Goal: Information Seeking & Learning: Check status

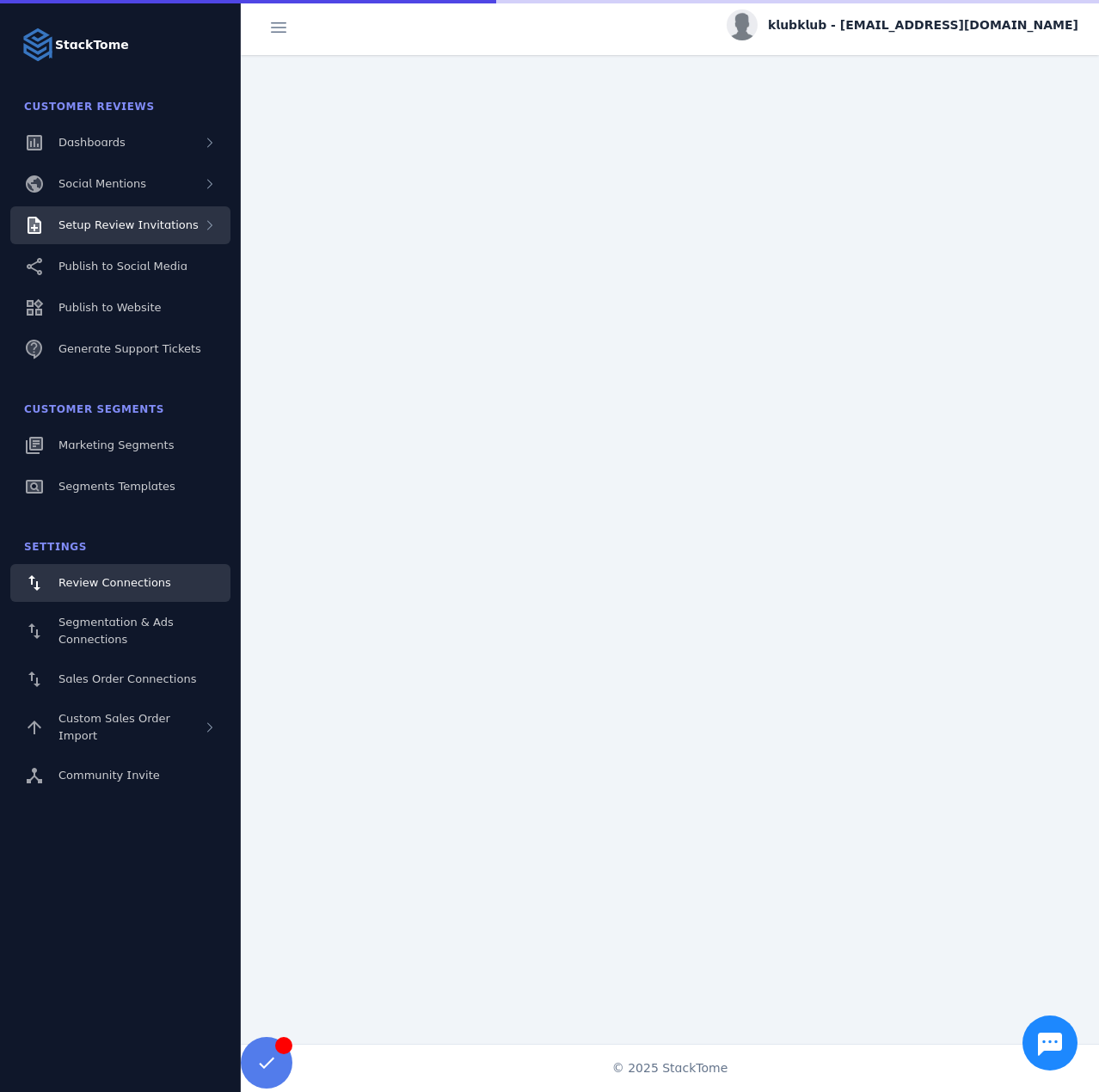
click at [178, 235] on div "Setup Review Invitations" at bounding box center [121, 225] width 221 height 38
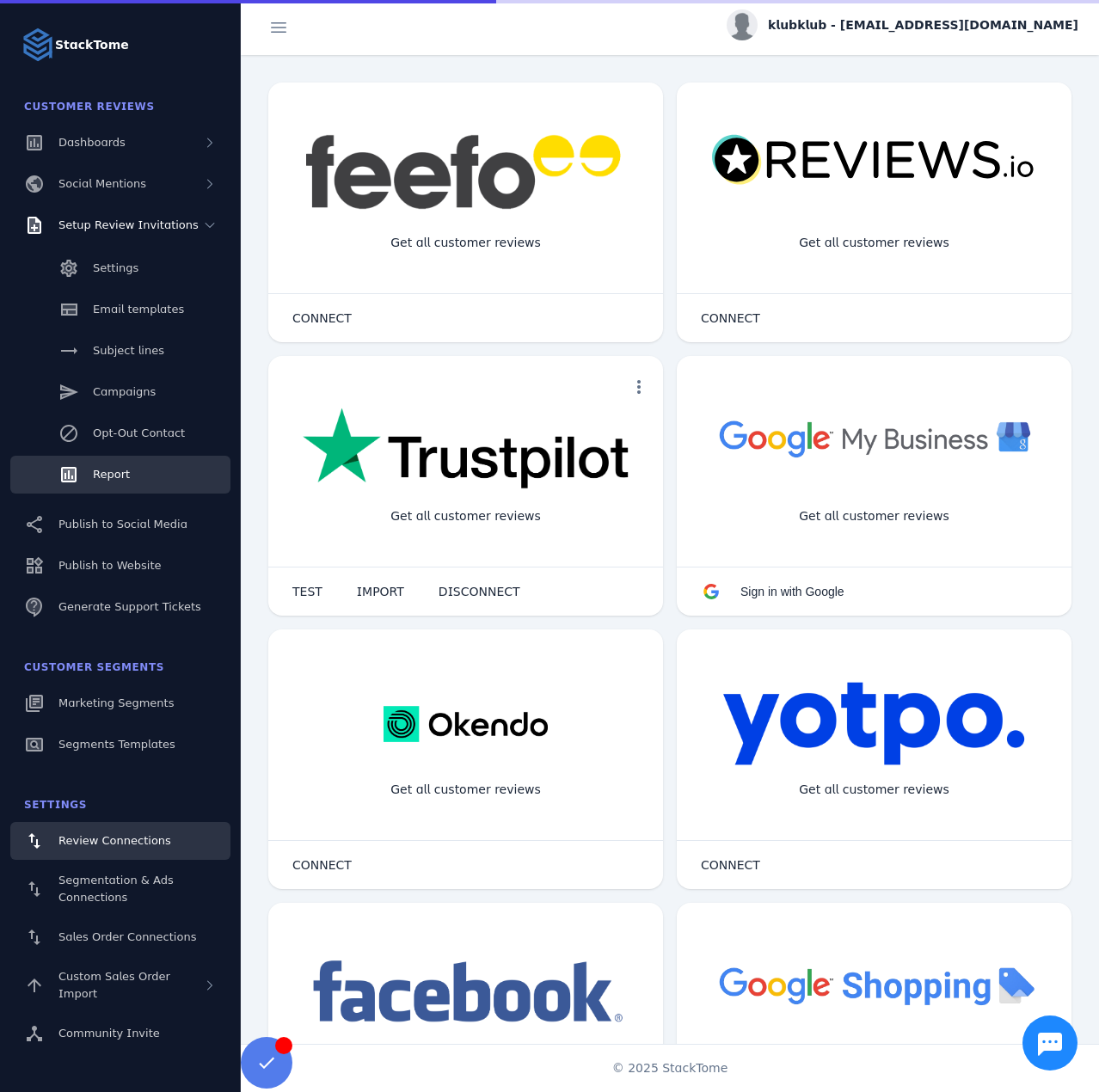
click at [129, 461] on link "Report" at bounding box center [121, 475] width 221 height 38
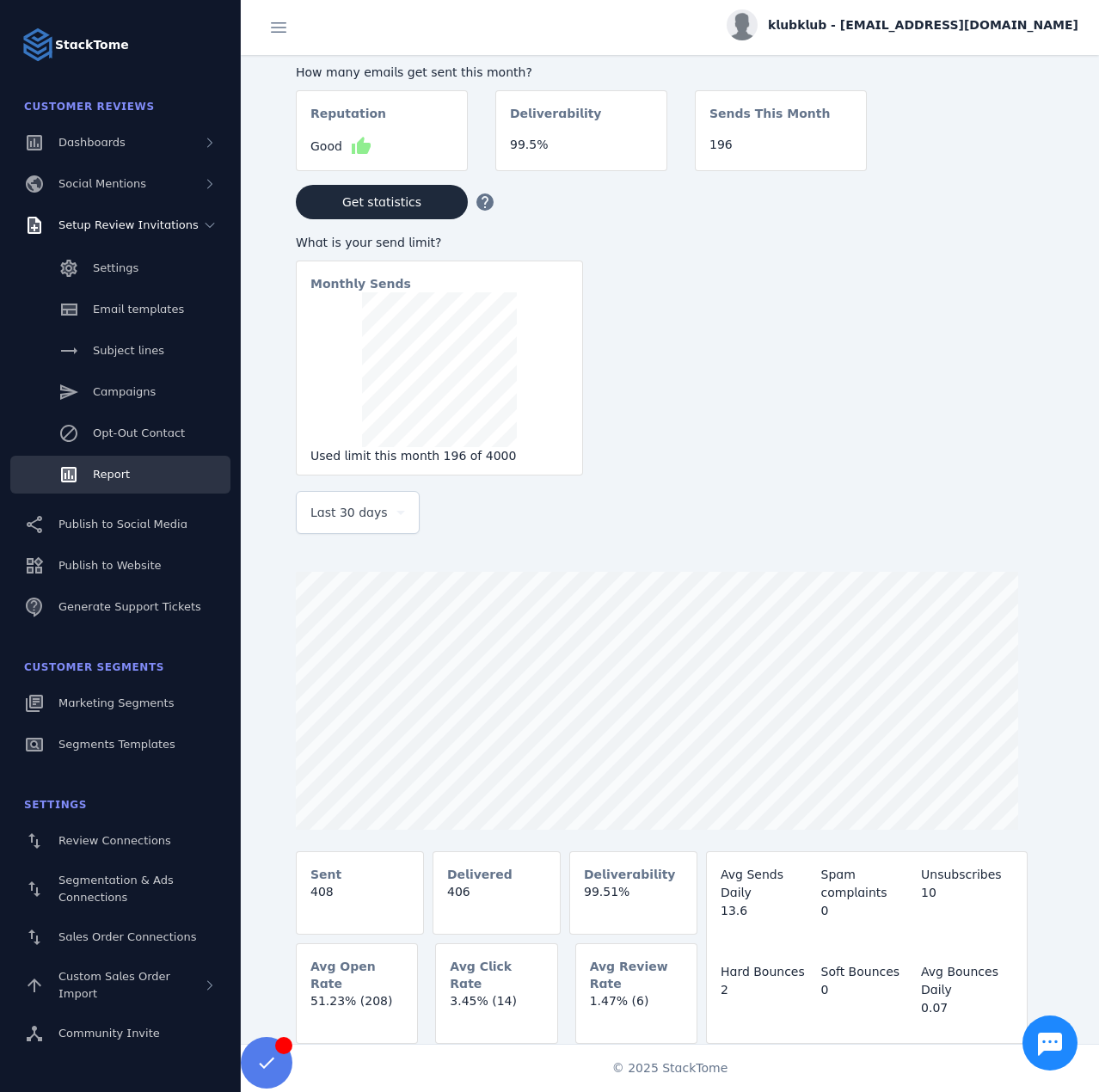
click at [391, 520] on icon at bounding box center [401, 512] width 21 height 21
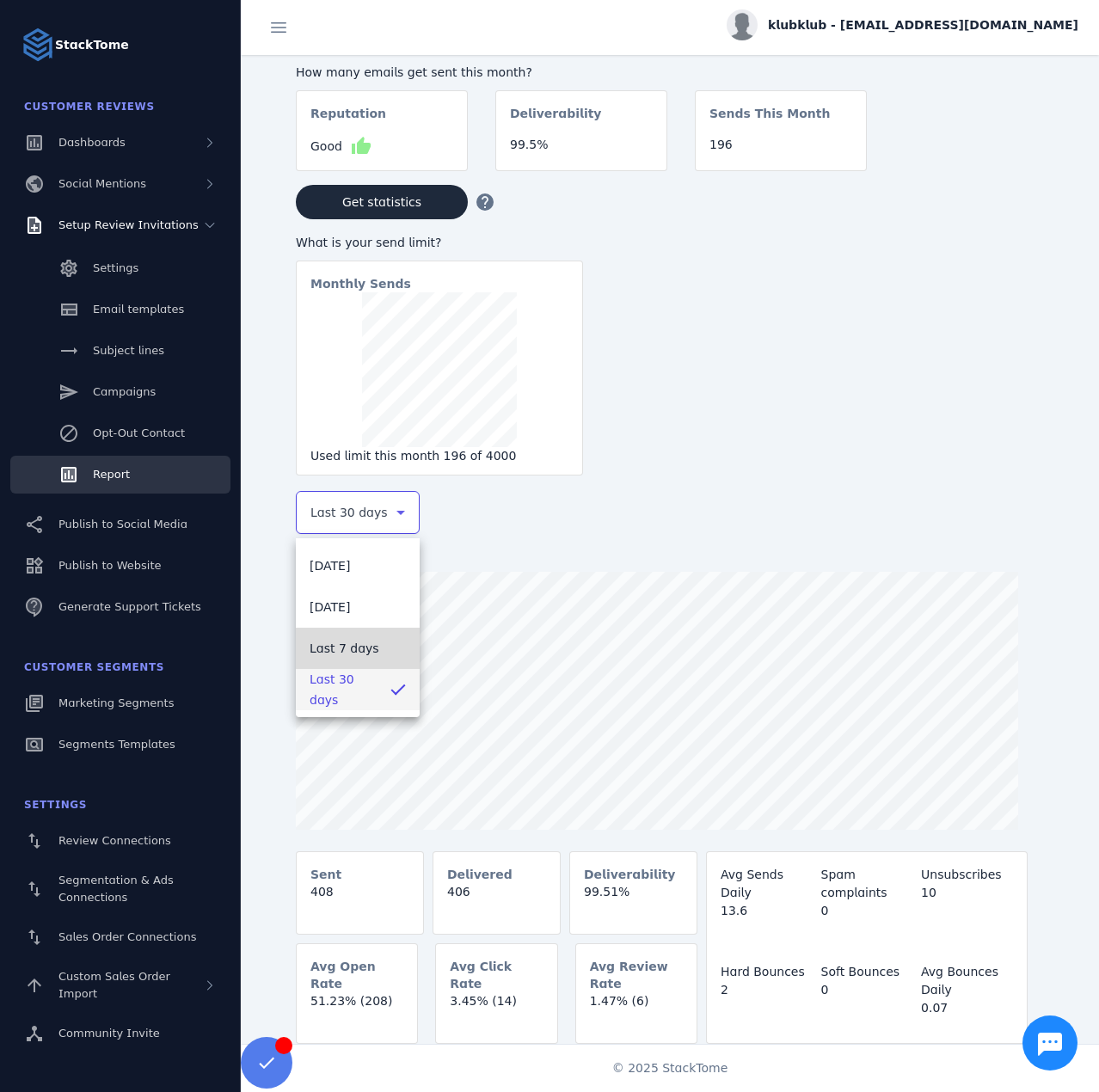
click at [337, 645] on span "Last 7 days" at bounding box center [344, 648] width 69 height 21
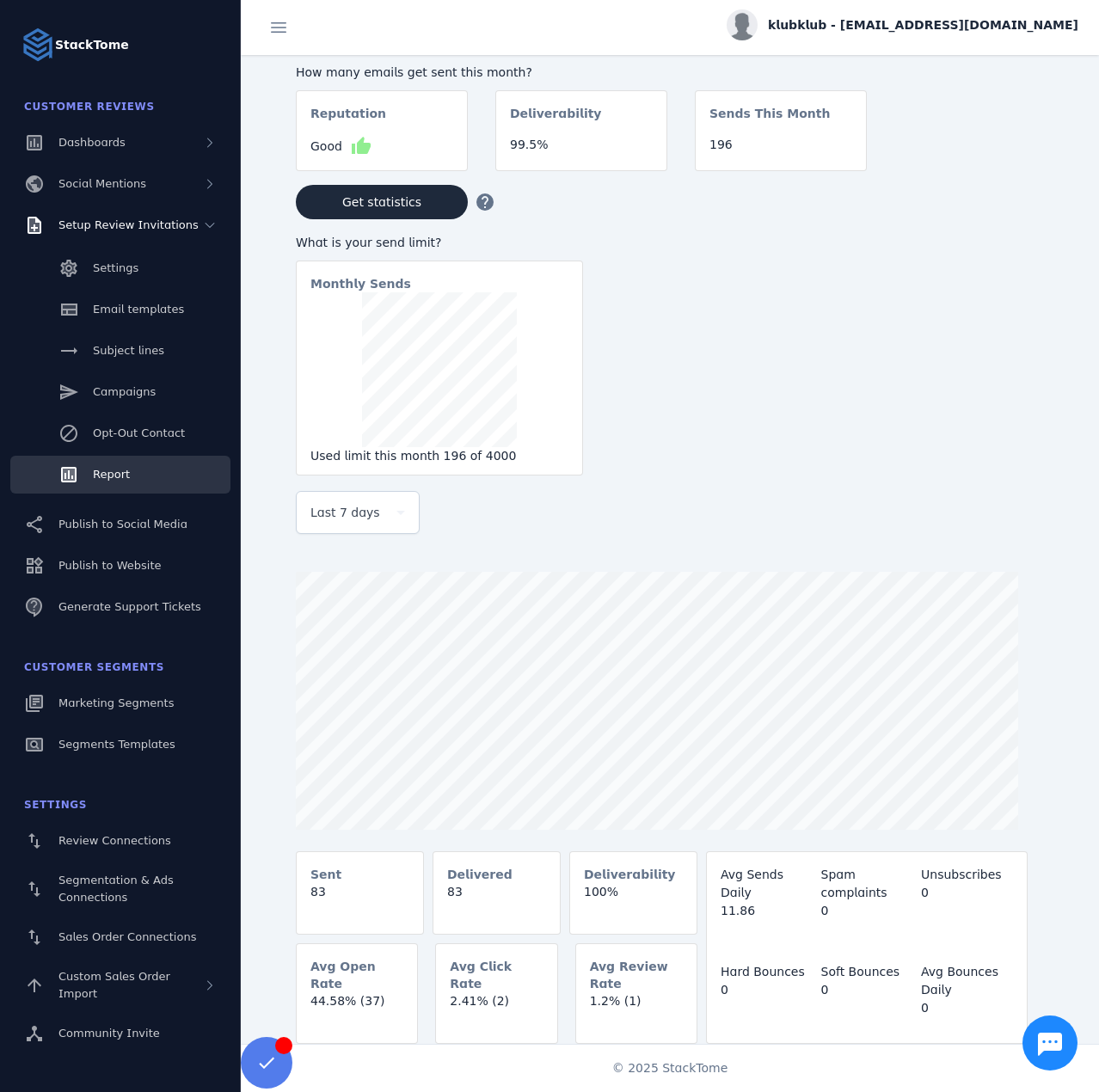
click at [928, 19] on span "klubklub - [EMAIL_ADDRESS][DOMAIN_NAME]" at bounding box center [923, 25] width 311 height 18
drag, startPoint x: 990, startPoint y: 174, endPoint x: 790, endPoint y: 93, distance: 215.8
click at [990, 172] on button "Sign out" at bounding box center [1016, 165] width 124 height 41
